Goal: Information Seeking & Learning: Learn about a topic

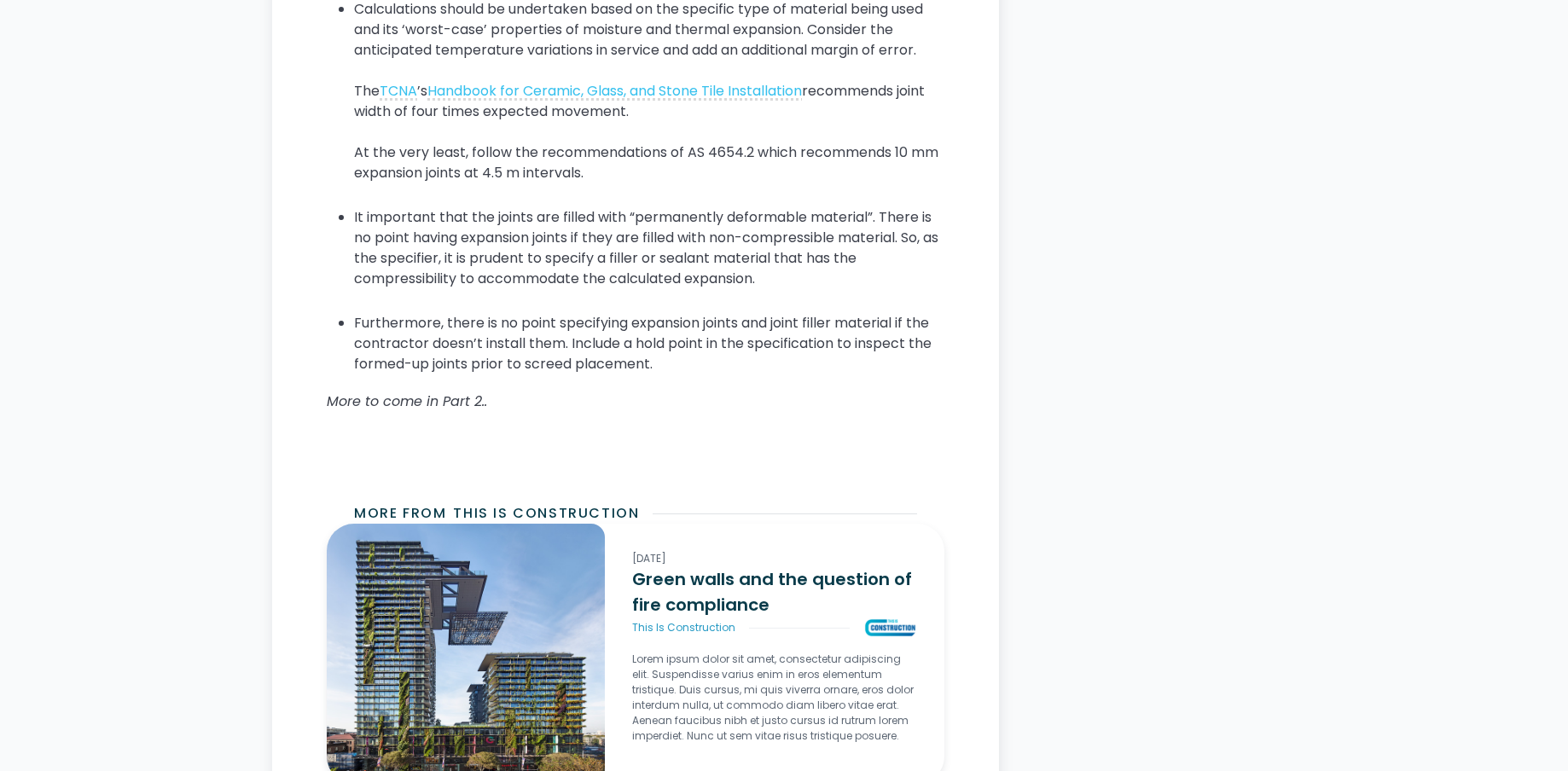
scroll to position [4573, 0]
